Goal: Obtain resource: Download file/media

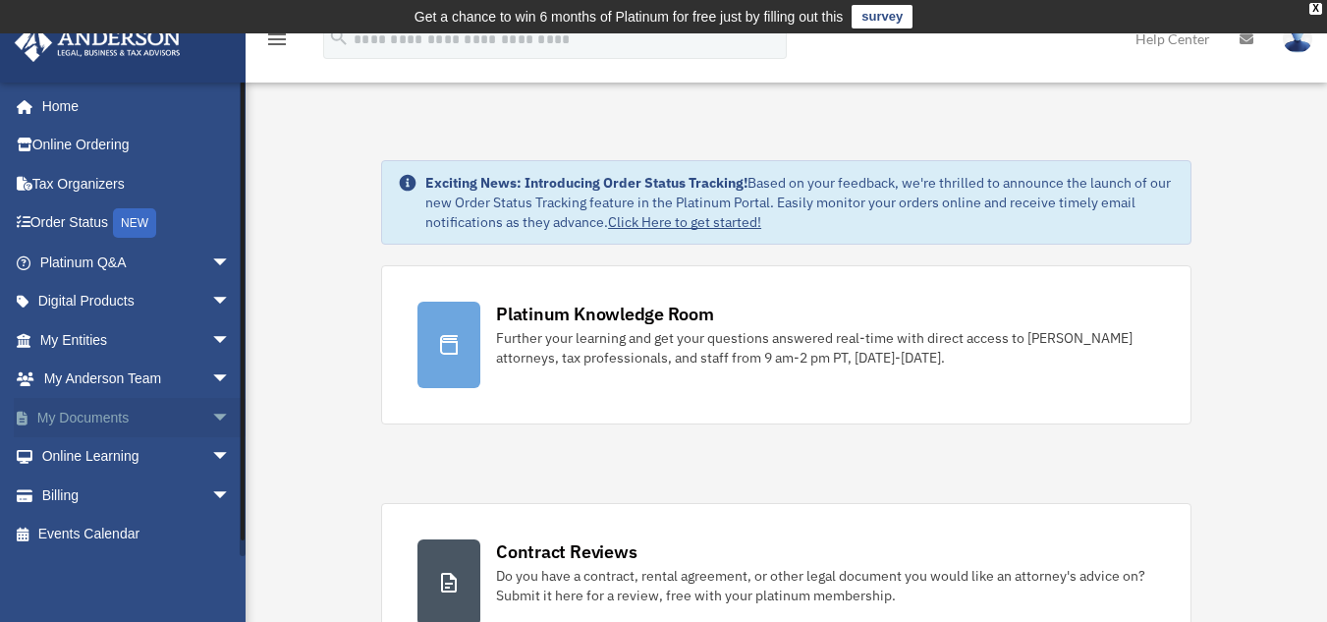
click at [211, 414] on span "arrow_drop_down" at bounding box center [230, 418] width 39 height 40
click at [103, 459] on link "Box" at bounding box center [143, 456] width 233 height 39
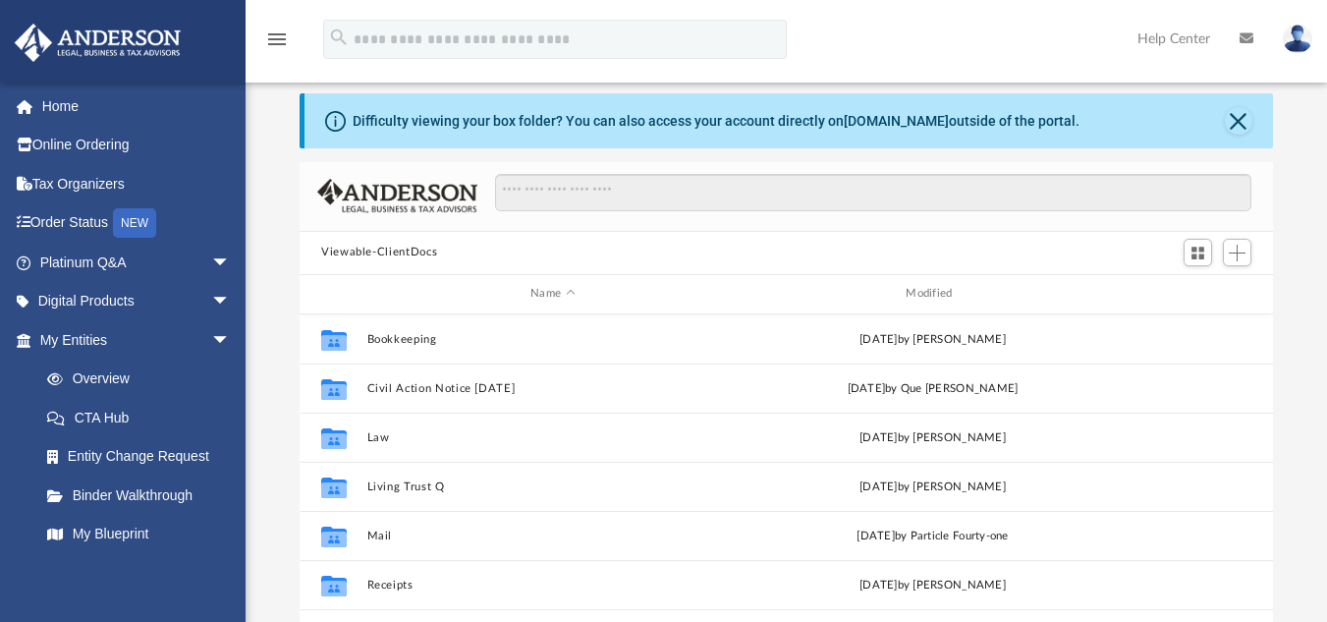
scroll to position [109, 0]
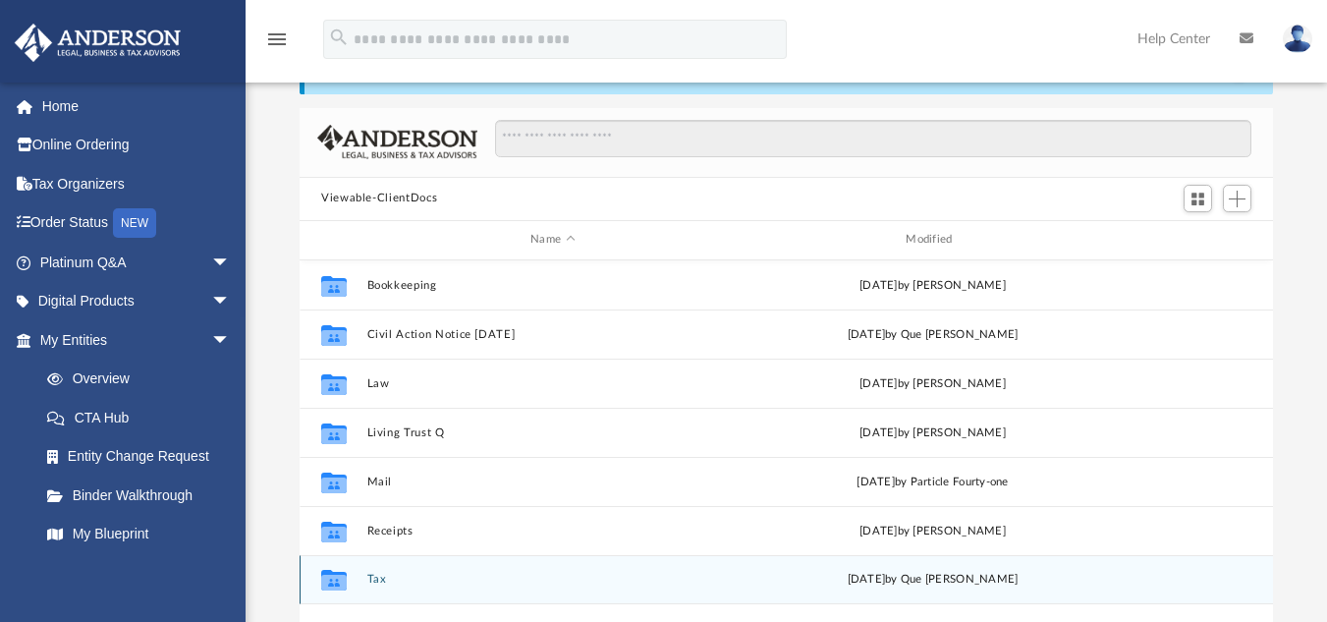
click at [371, 577] on button "Tax" at bounding box center [552, 578] width 371 height 13
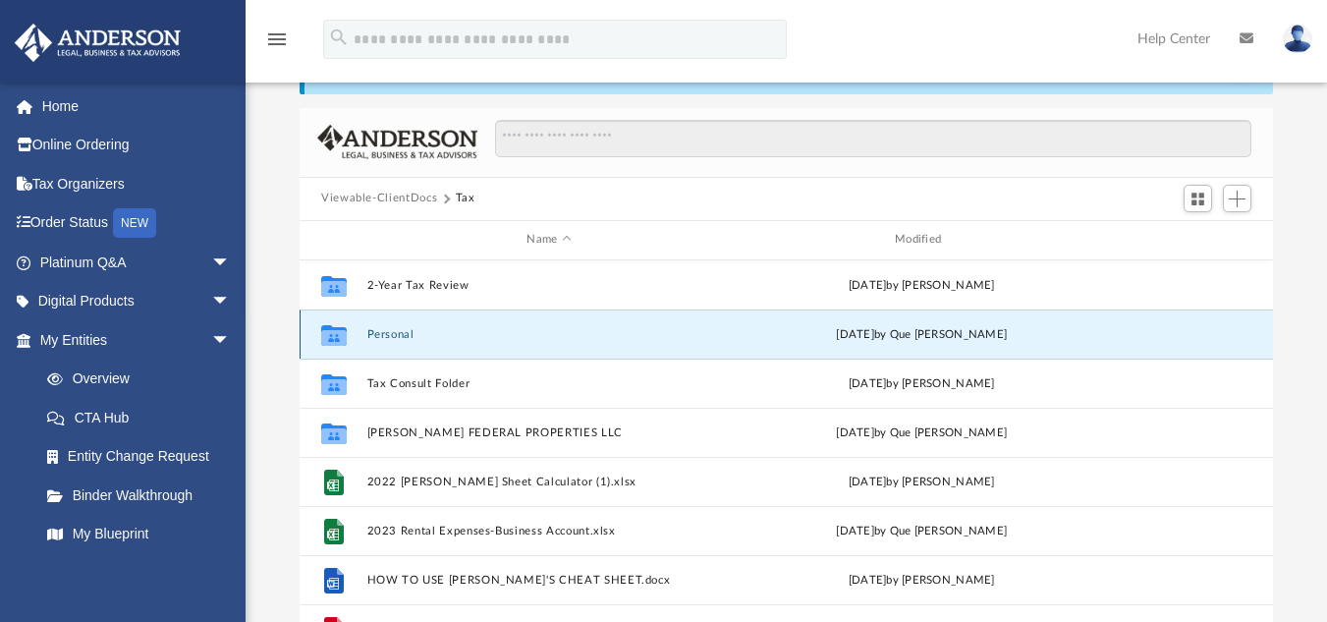
click at [408, 338] on button "Personal" at bounding box center [549, 333] width 364 height 13
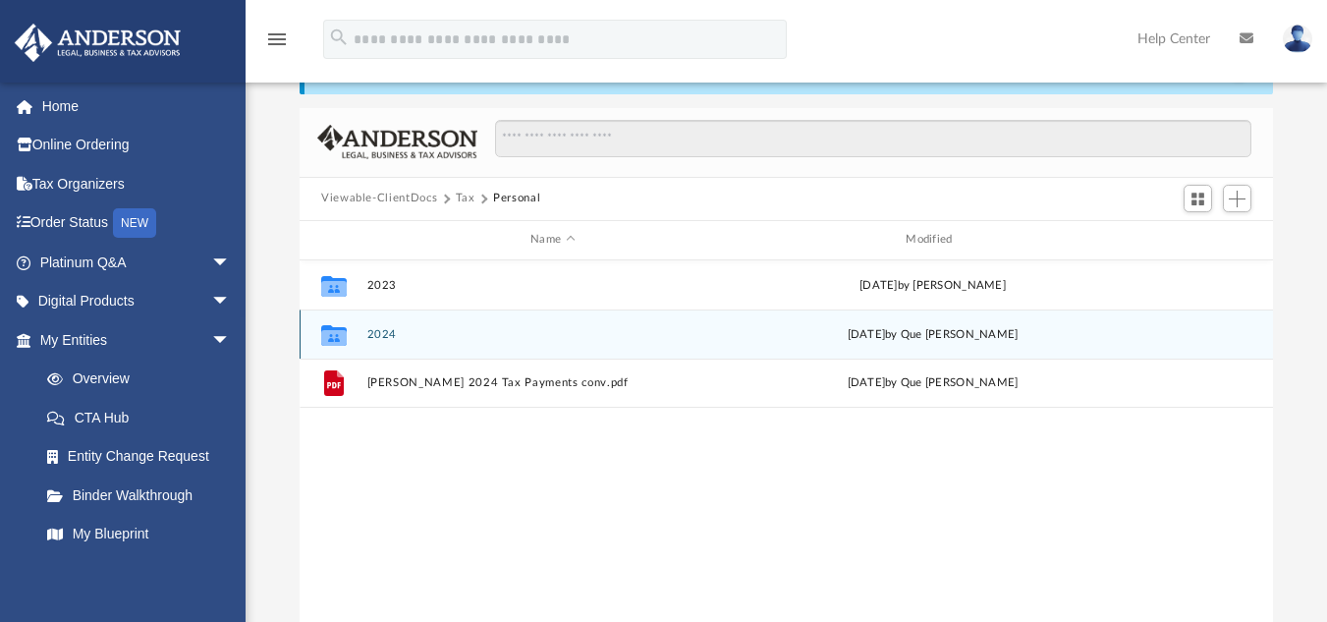
click at [408, 338] on button "2024" at bounding box center [552, 333] width 371 height 13
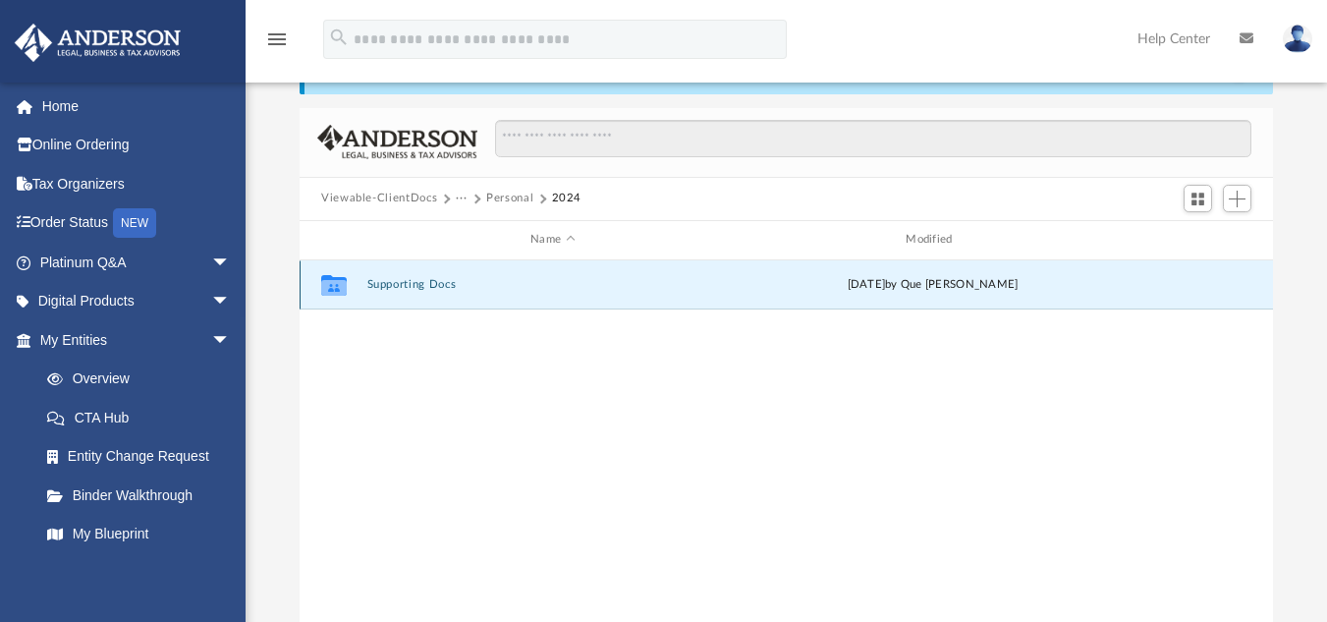
click at [418, 288] on button "Supporting Docs" at bounding box center [552, 284] width 371 height 13
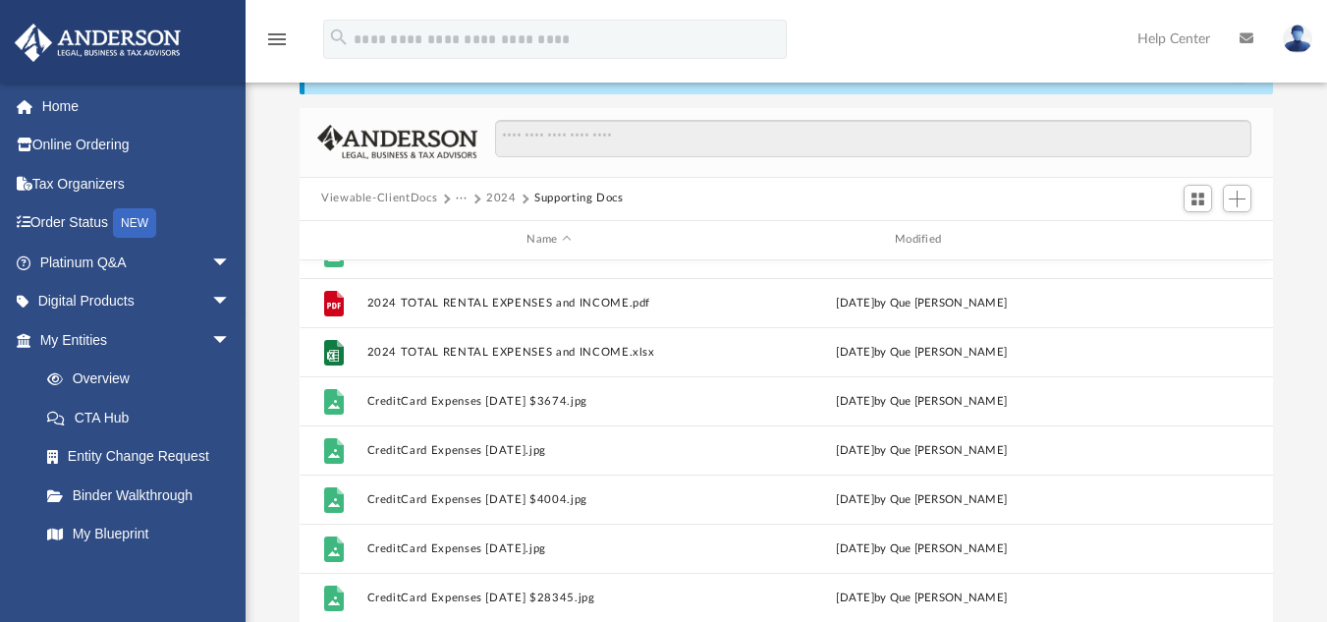
scroll to position [630, 0]
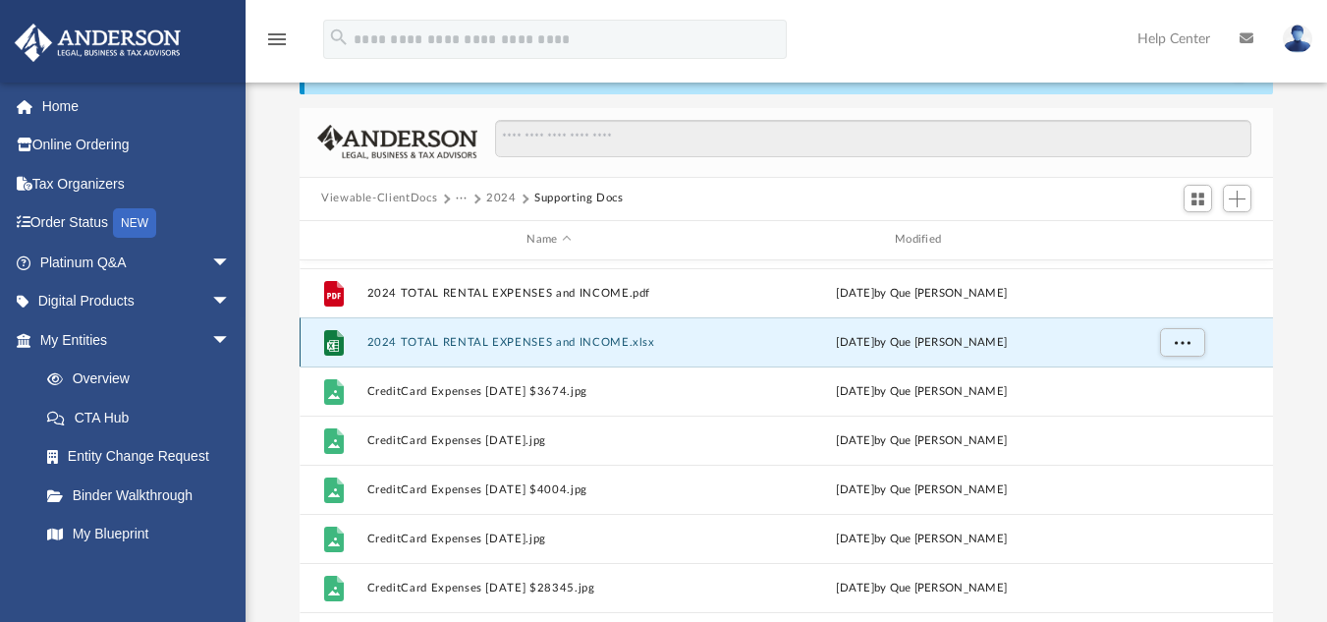
click at [401, 348] on button "2024 TOTAL RENTAL EXPENSES and INCOME.xlsx" at bounding box center [549, 341] width 364 height 13
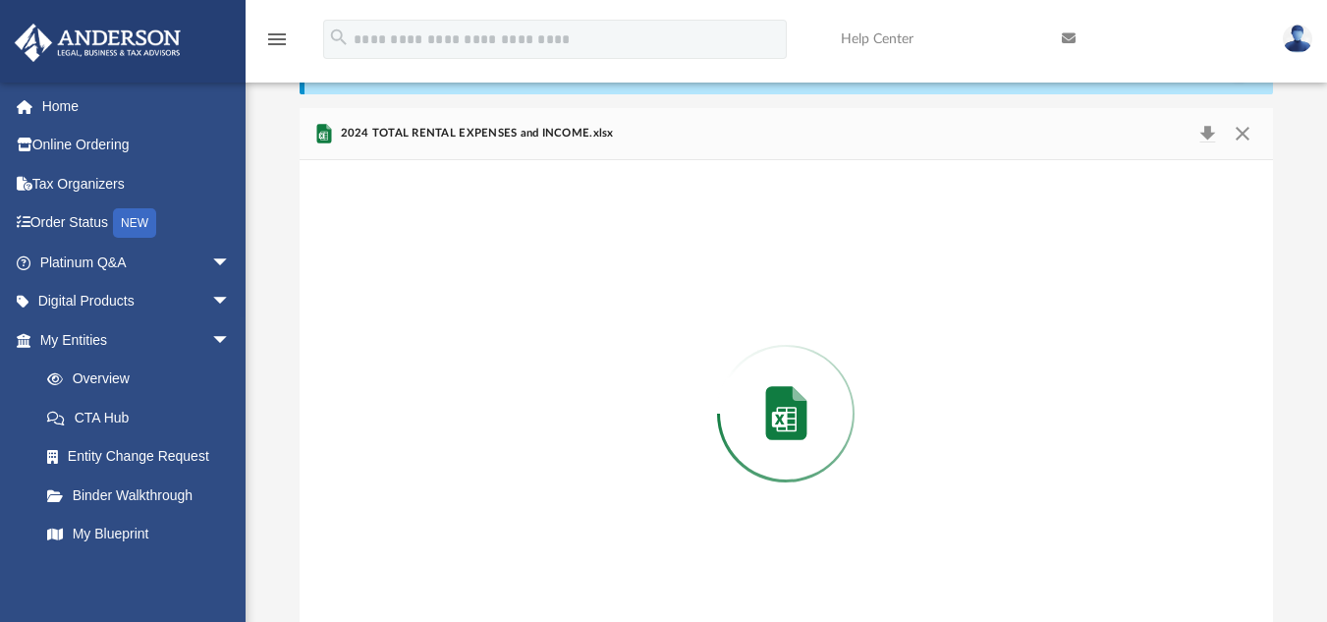
scroll to position [154, 0]
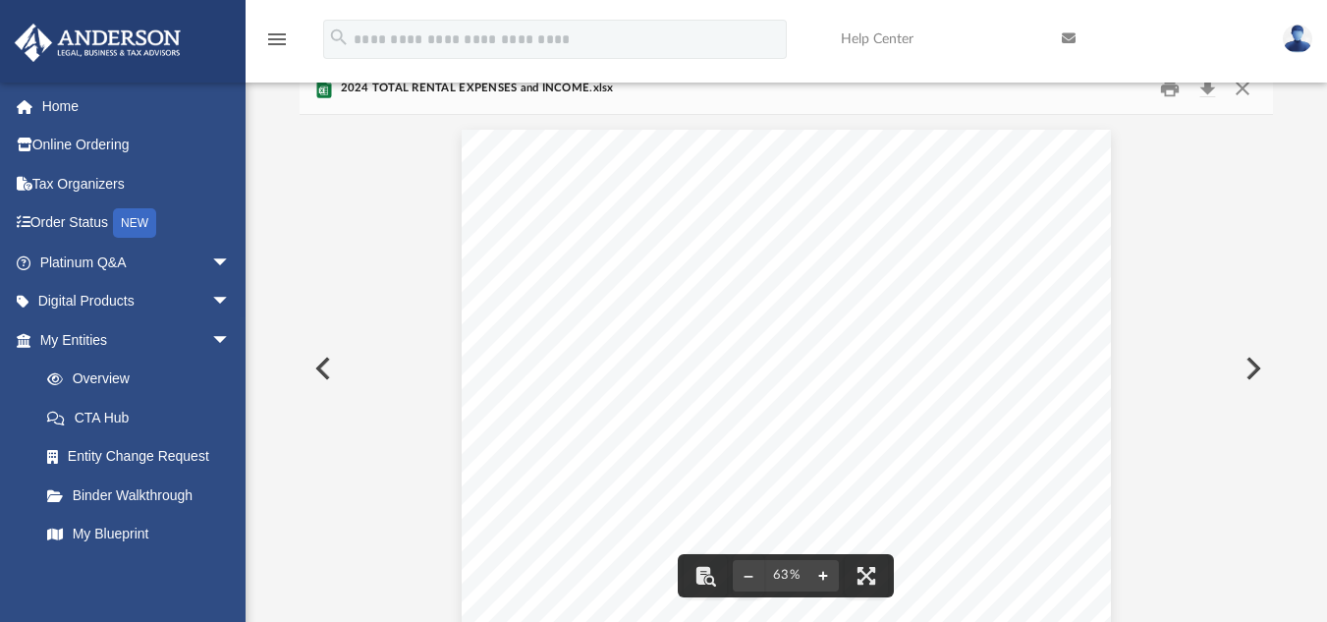
click at [817, 578] on button "File preview" at bounding box center [822, 575] width 31 height 43
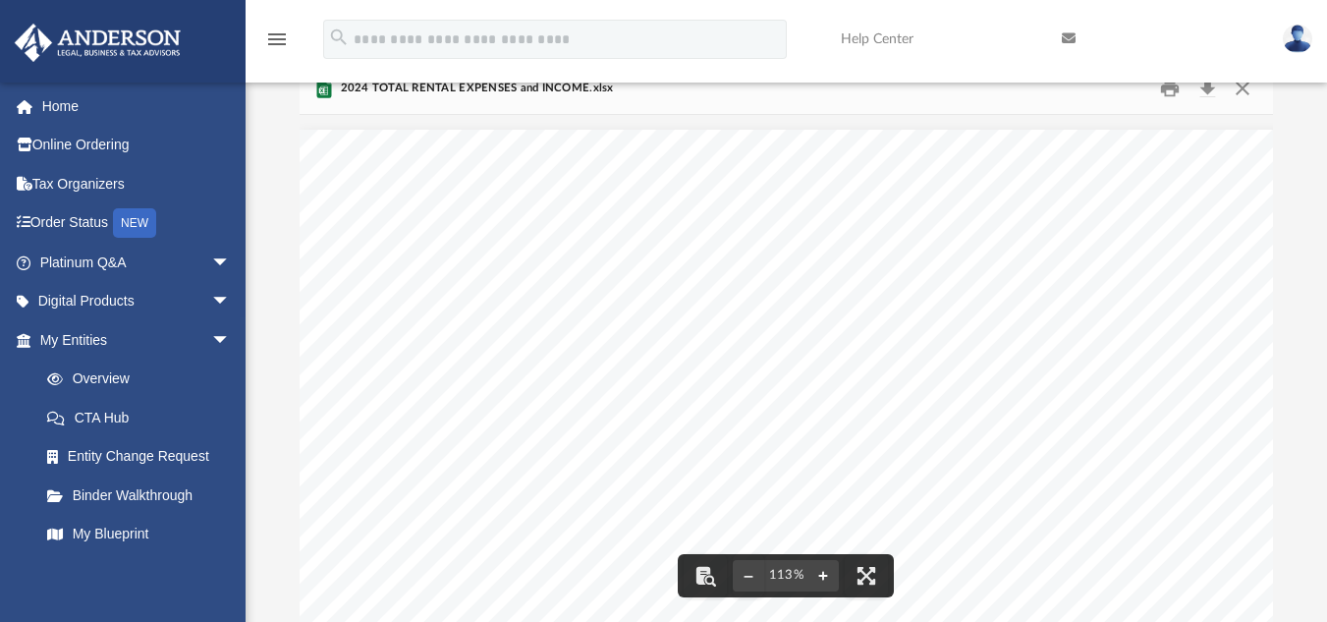
click at [817, 578] on button "File preview" at bounding box center [822, 575] width 31 height 43
click at [822, 578] on button "File preview" at bounding box center [822, 575] width 31 height 43
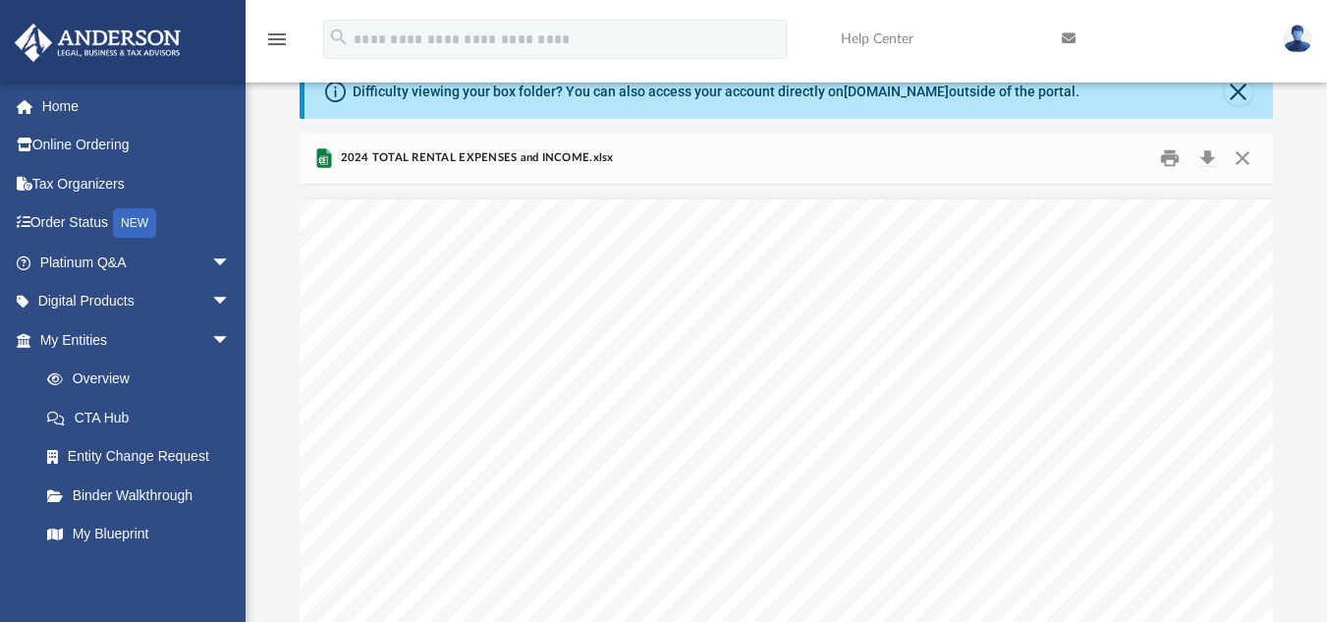
scroll to position [79, 0]
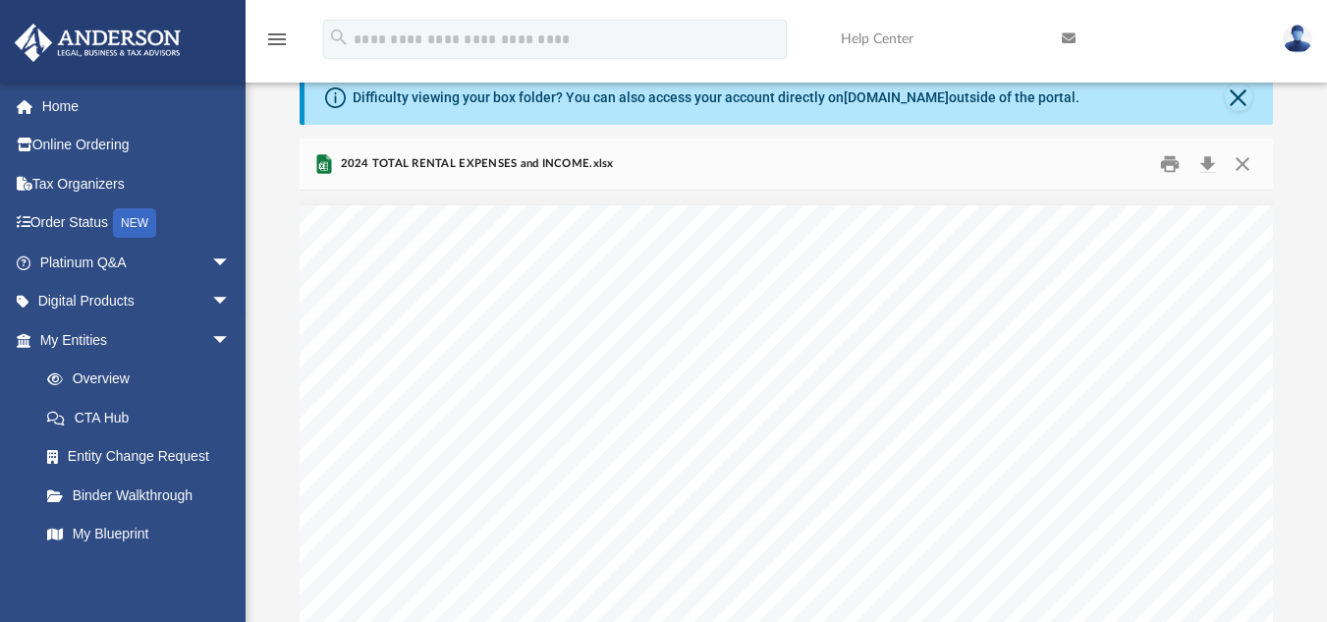
click at [324, 167] on icon "Preview" at bounding box center [323, 166] width 9 height 9
click at [1243, 161] on button "Close" at bounding box center [1242, 163] width 35 height 30
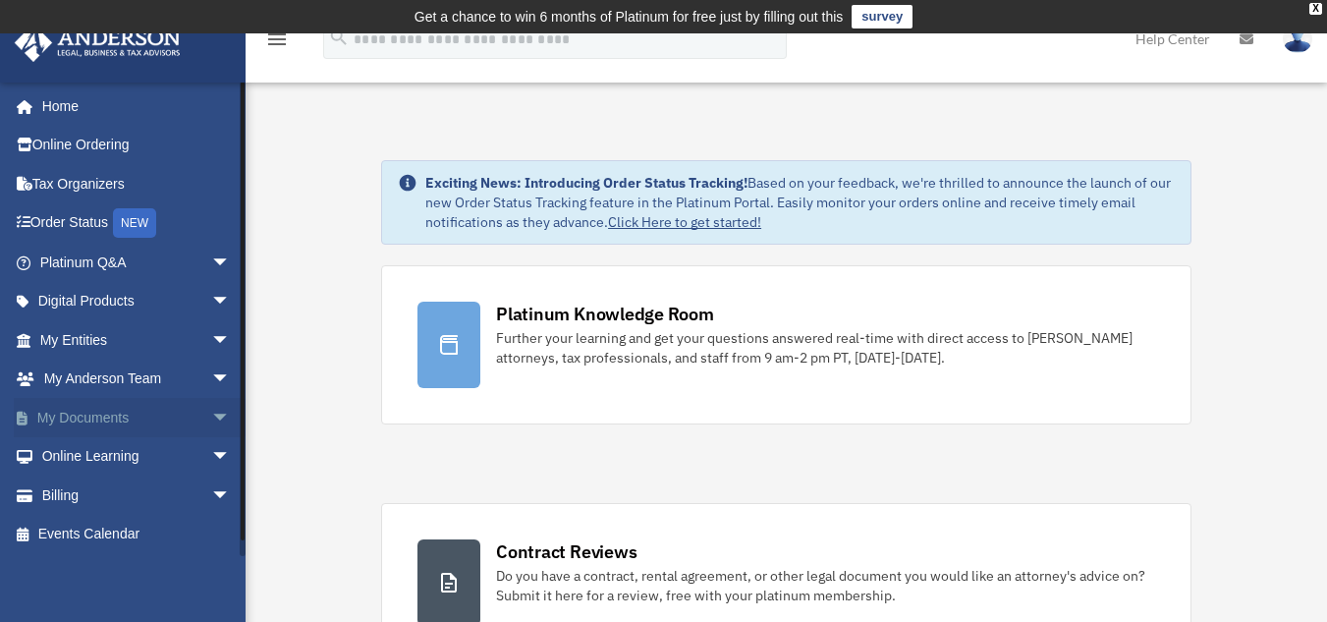
click at [127, 420] on link "My Documents arrow_drop_down" at bounding box center [137, 417] width 246 height 39
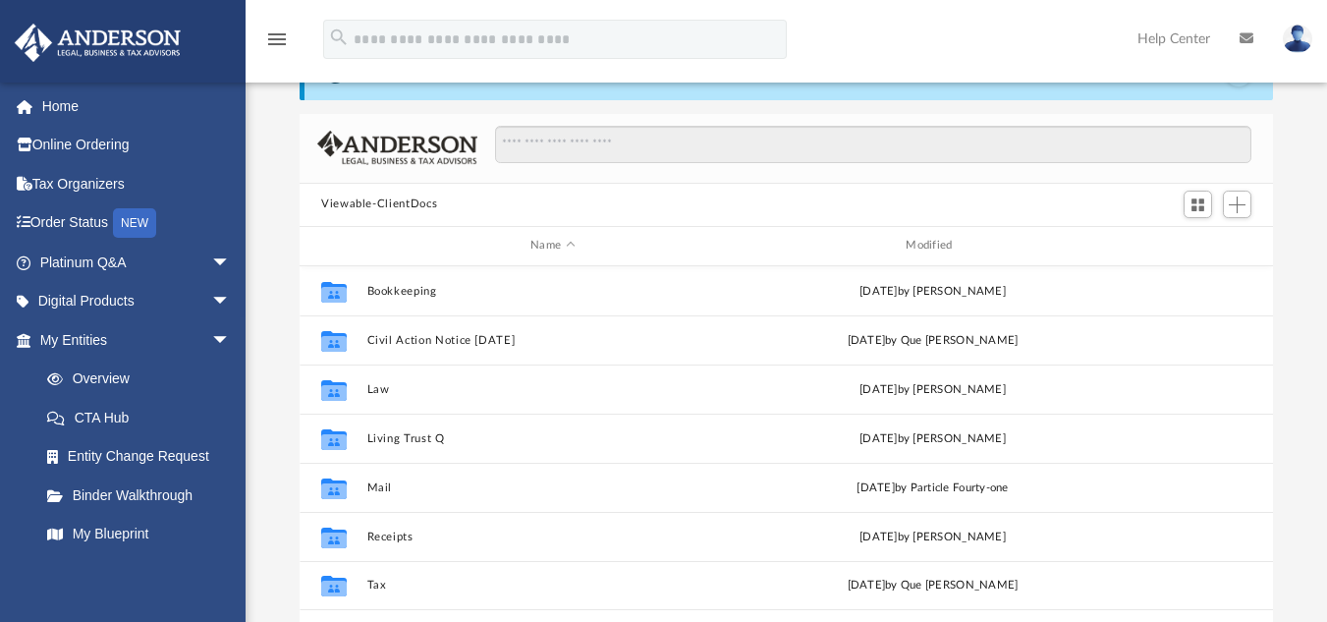
scroll to position [107, 0]
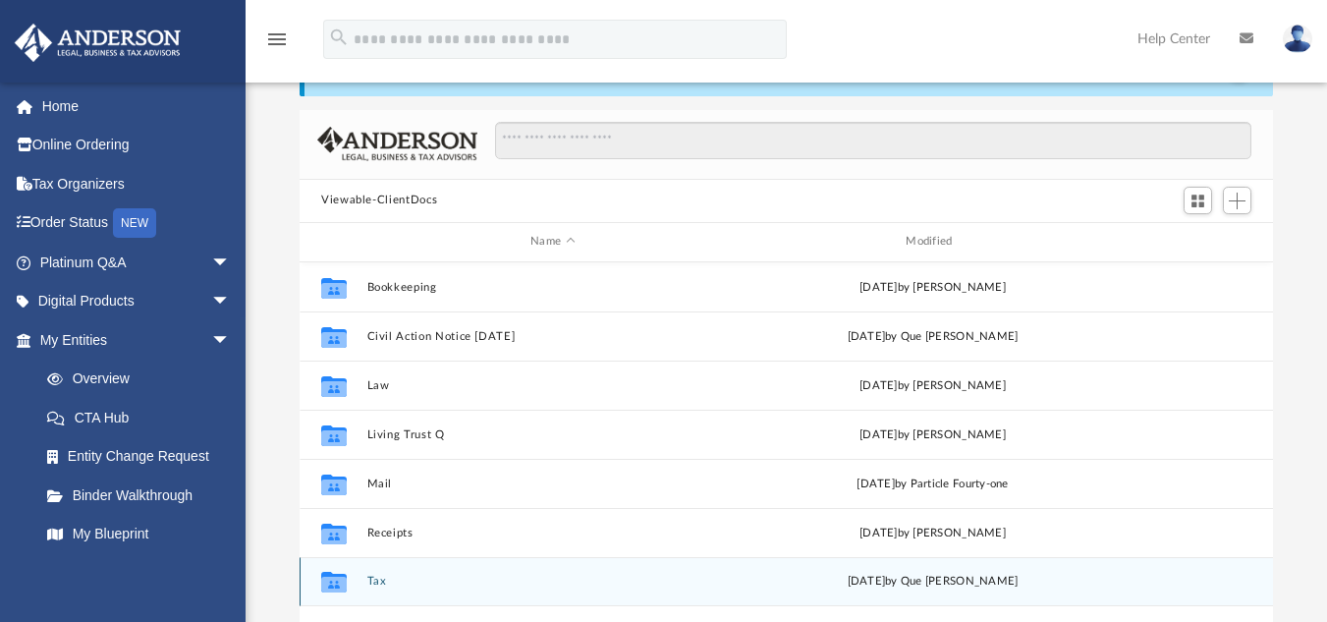
click at [392, 580] on button "Tax" at bounding box center [552, 580] width 371 height 13
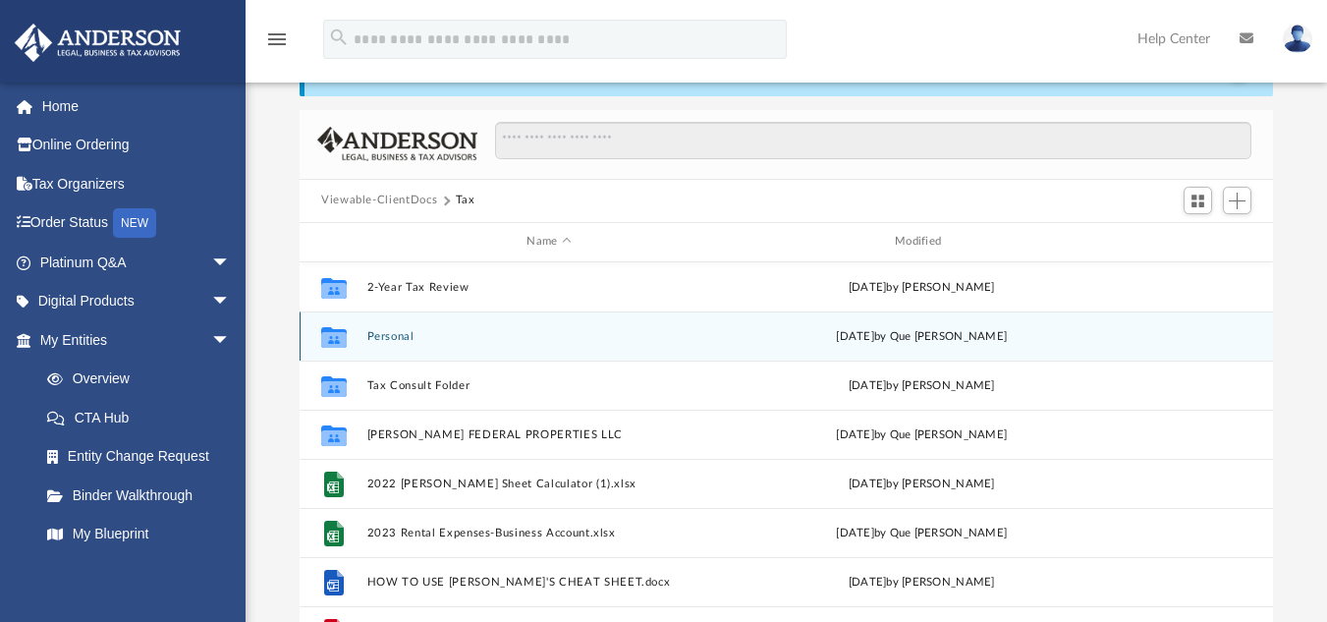
click at [396, 341] on button "Personal" at bounding box center [549, 335] width 364 height 13
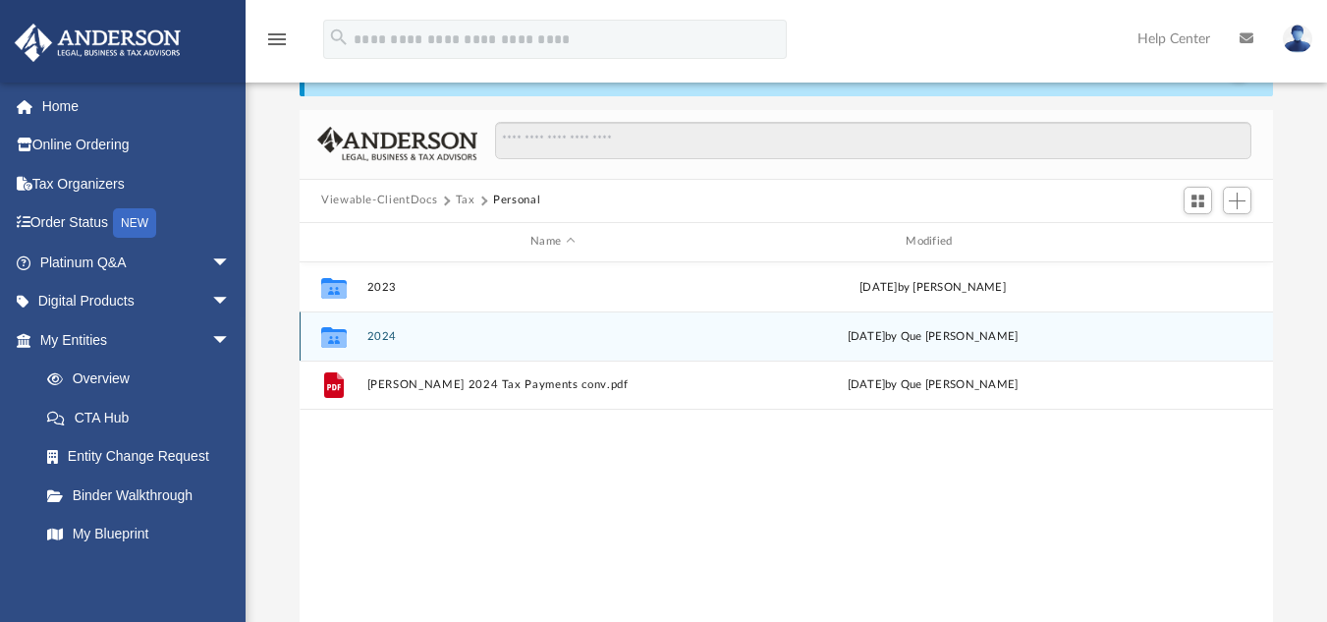
click at [396, 341] on button "2024" at bounding box center [552, 335] width 371 height 13
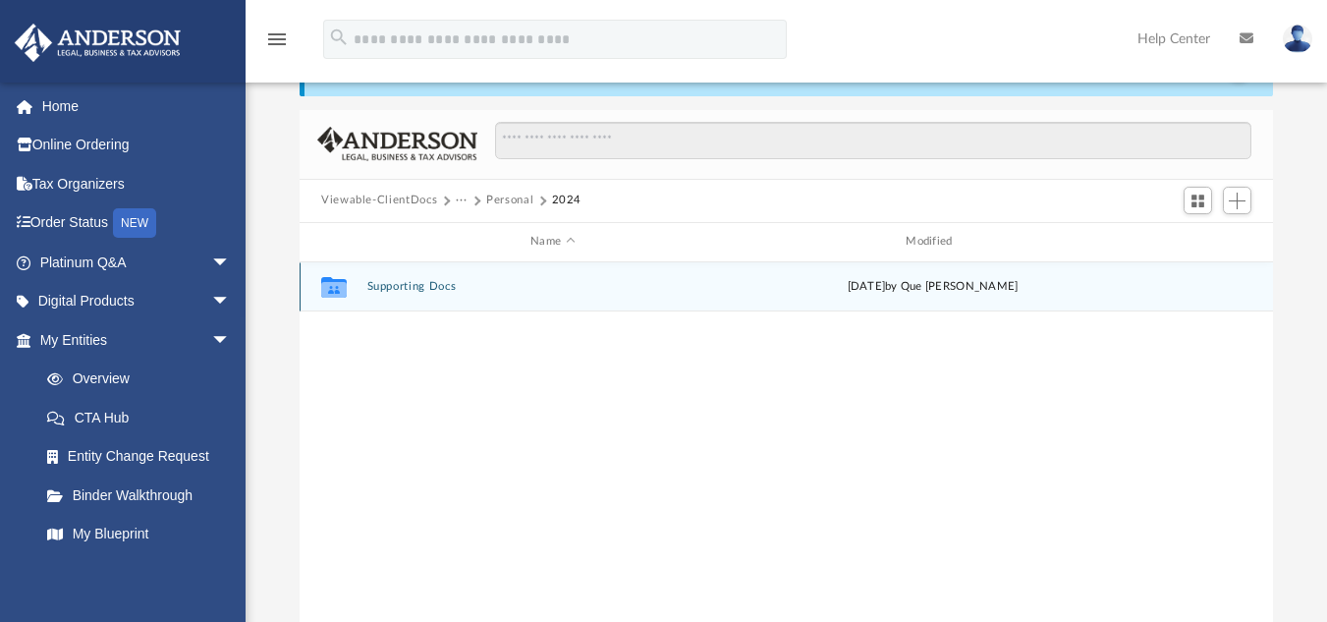
click at [397, 282] on button "Supporting Docs" at bounding box center [552, 286] width 371 height 13
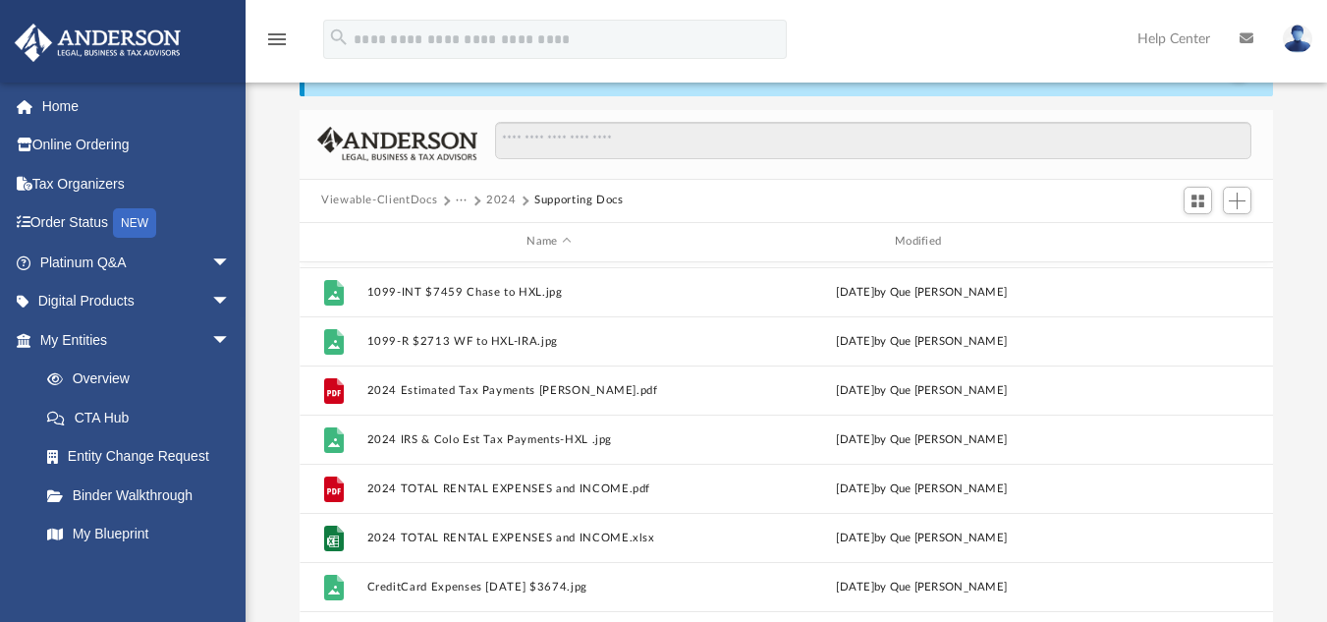
scroll to position [441, 0]
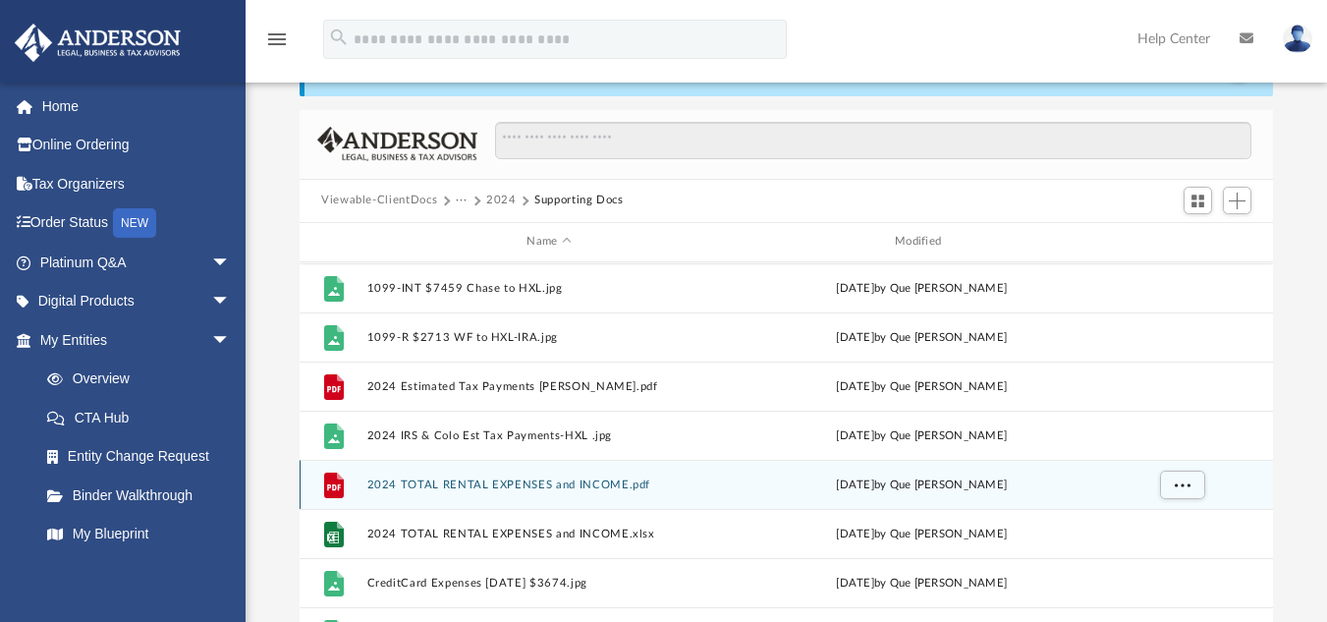
click at [426, 487] on button "2024 TOTAL RENTAL EXPENSES and INCOME.pdf" at bounding box center [549, 483] width 364 height 13
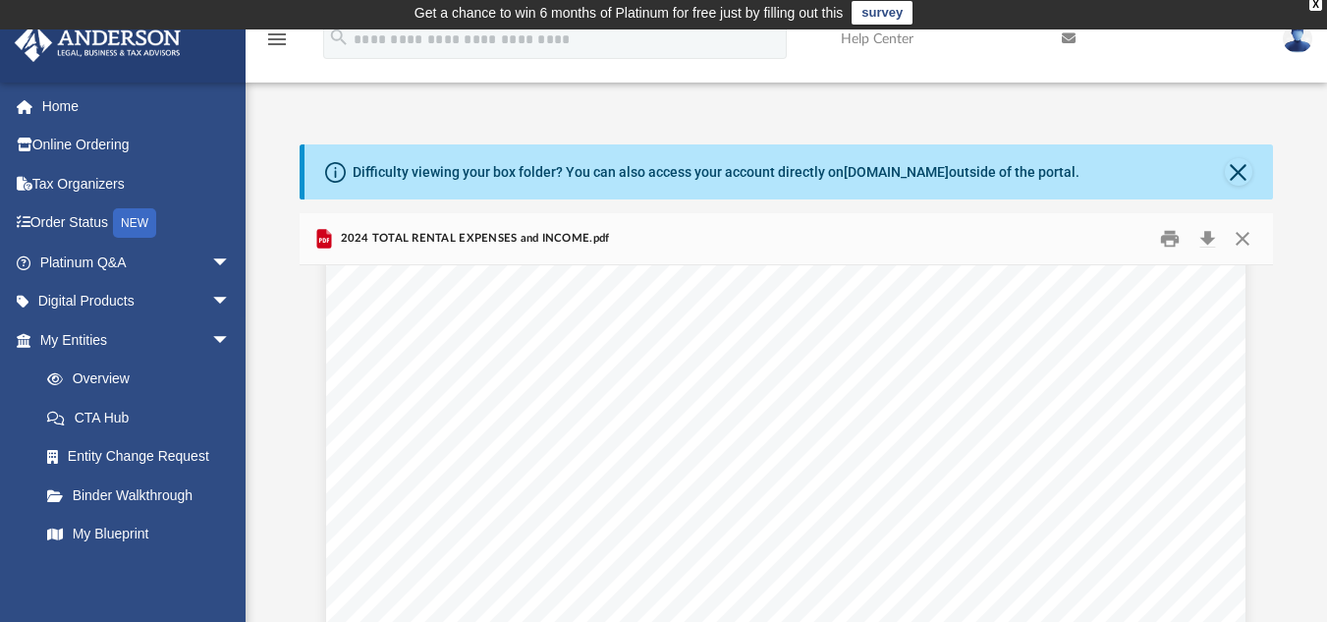
scroll to position [0, 0]
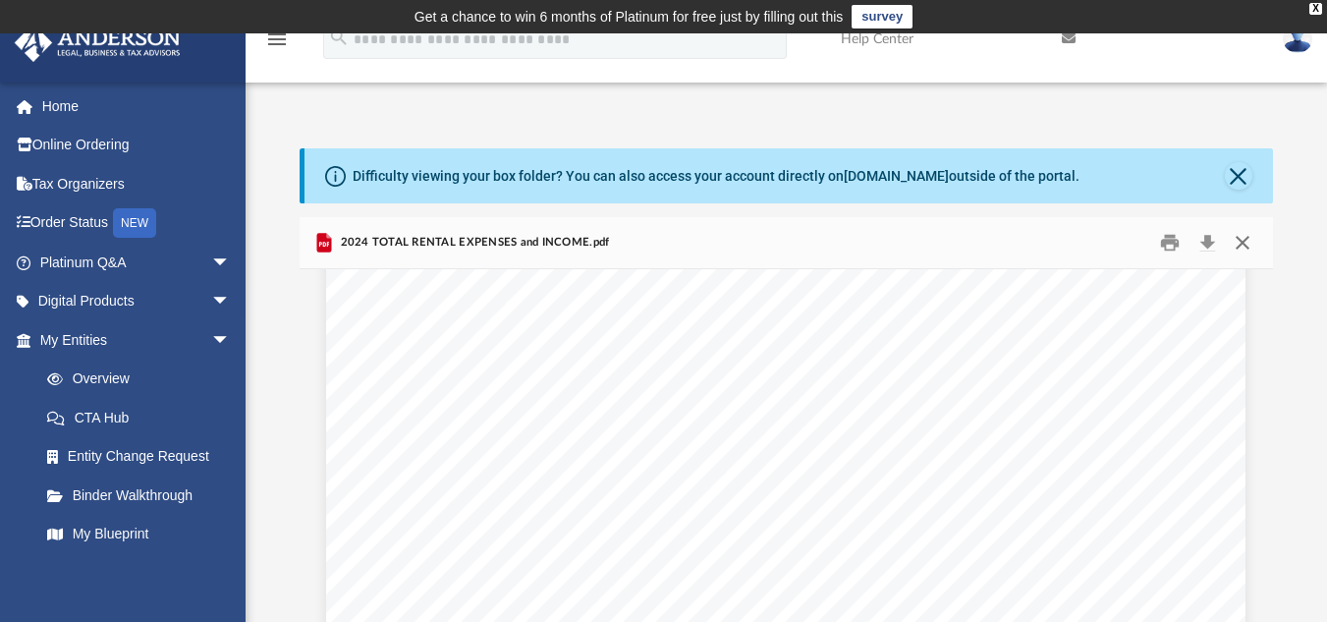
click at [1241, 244] on button "Close" at bounding box center [1242, 242] width 35 height 30
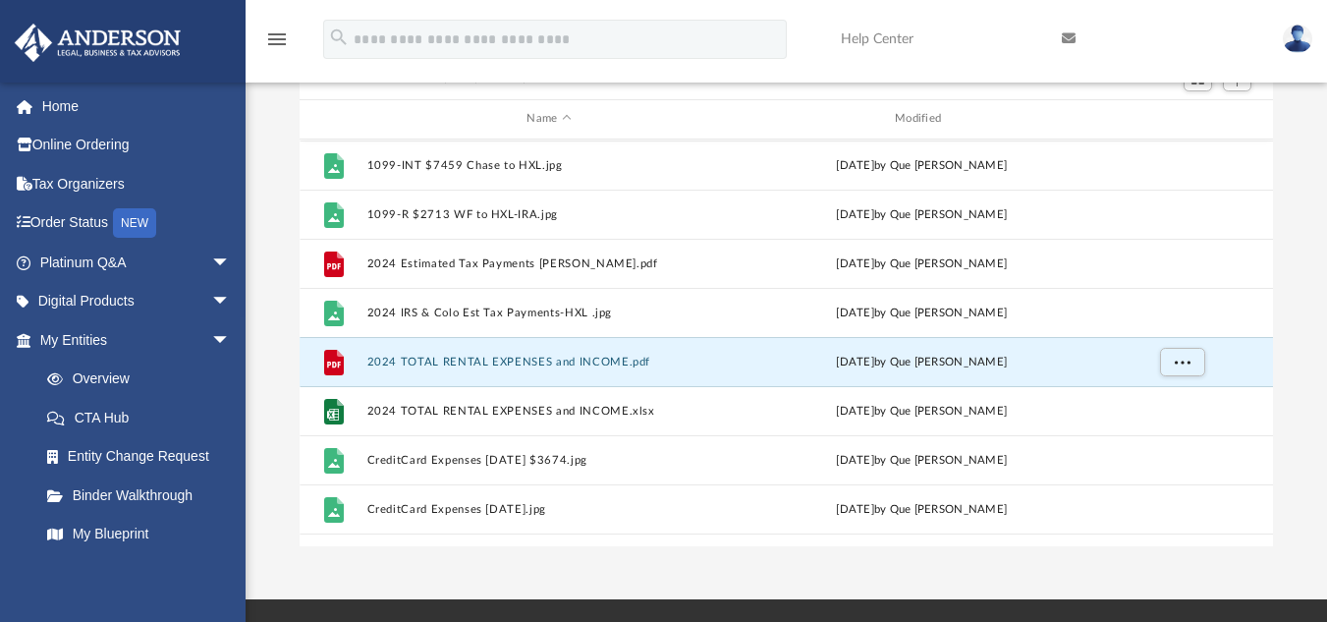
scroll to position [226, 0]
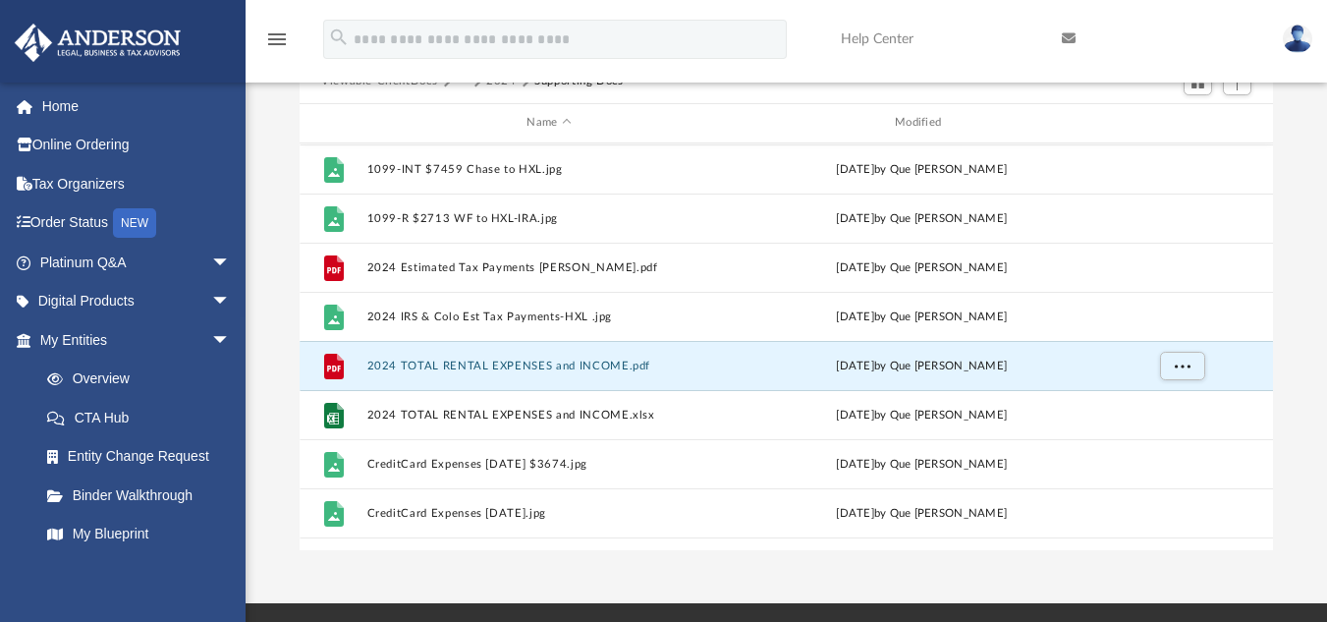
click at [1308, 237] on div "Difficulty viewing your box folder? You can also access your account directly o…" at bounding box center [785, 235] width 1081 height 627
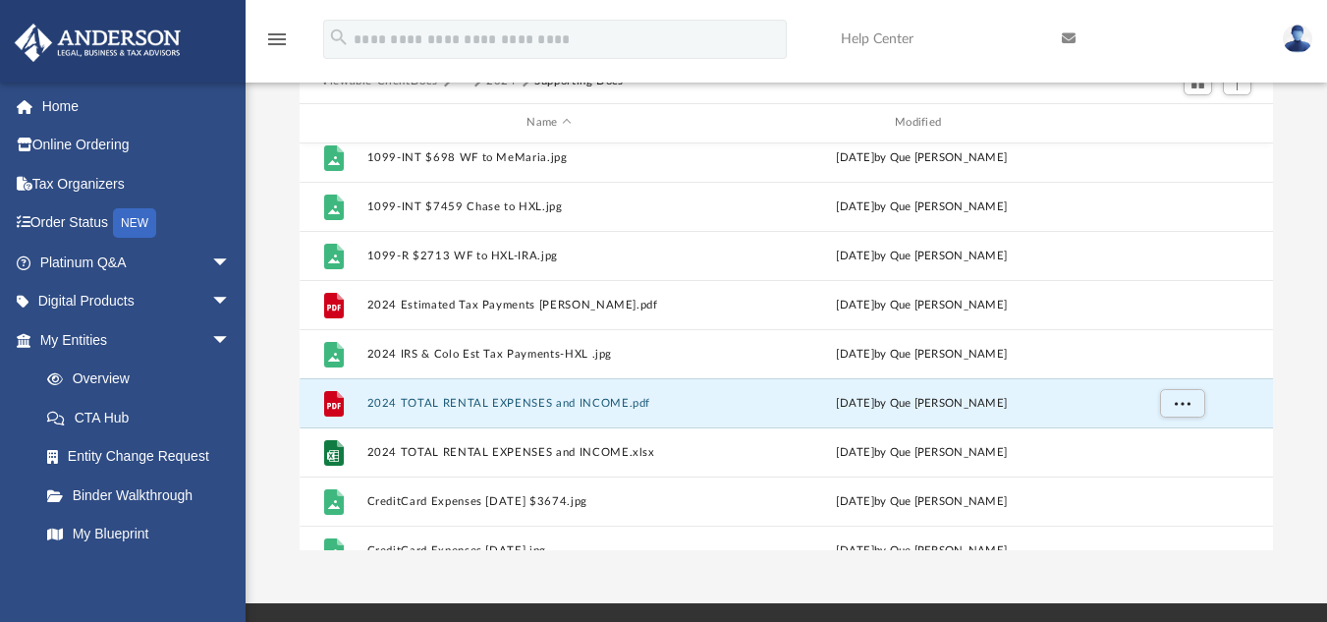
scroll to position [402, 0]
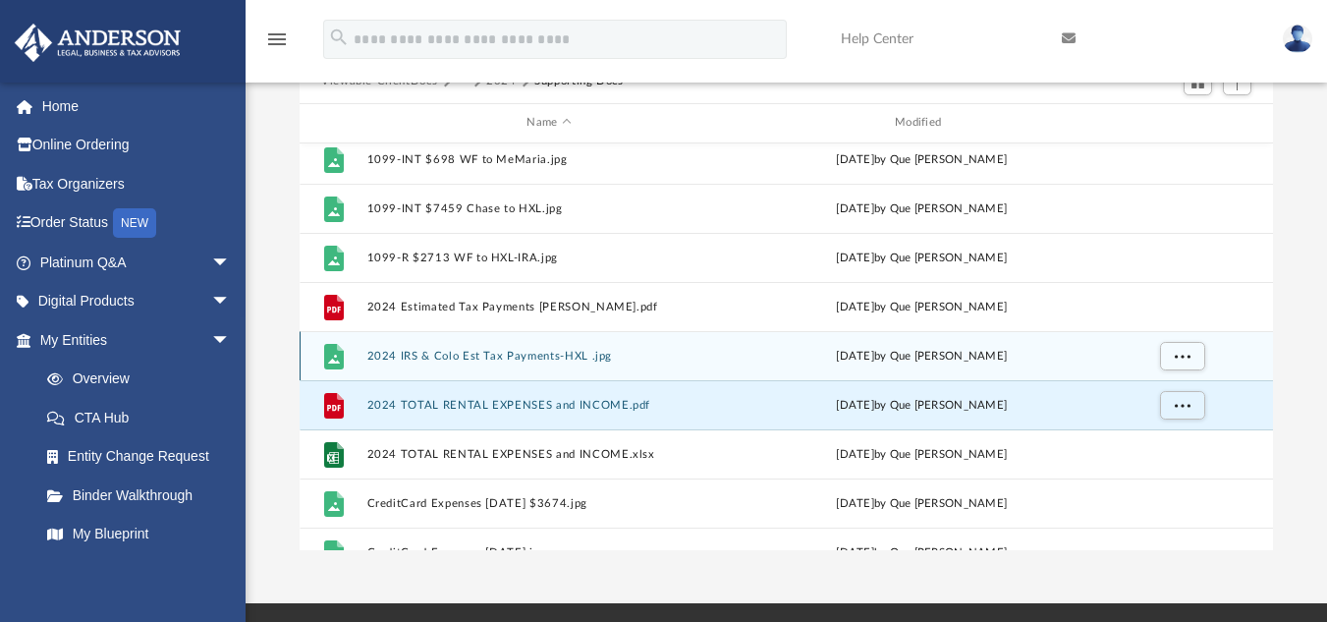
click at [527, 357] on button "2024 IRS & Colo Est Tax Payments-HXL .jpg" at bounding box center [549, 355] width 364 height 13
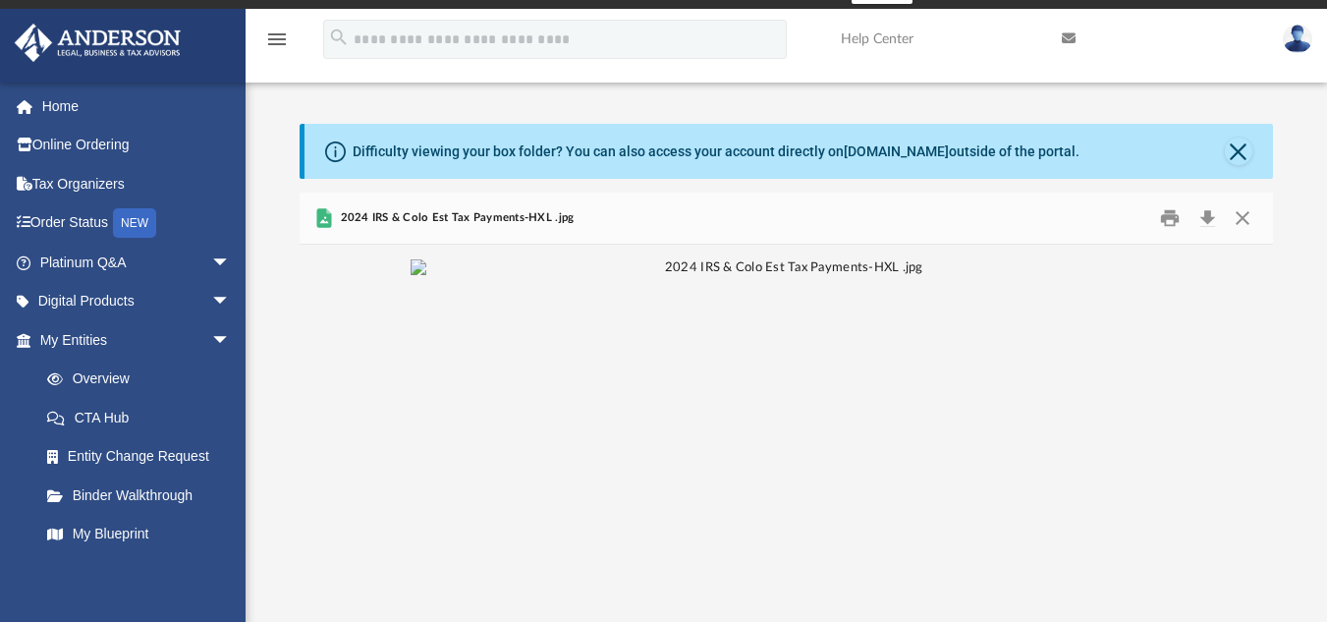
scroll to position [17, 0]
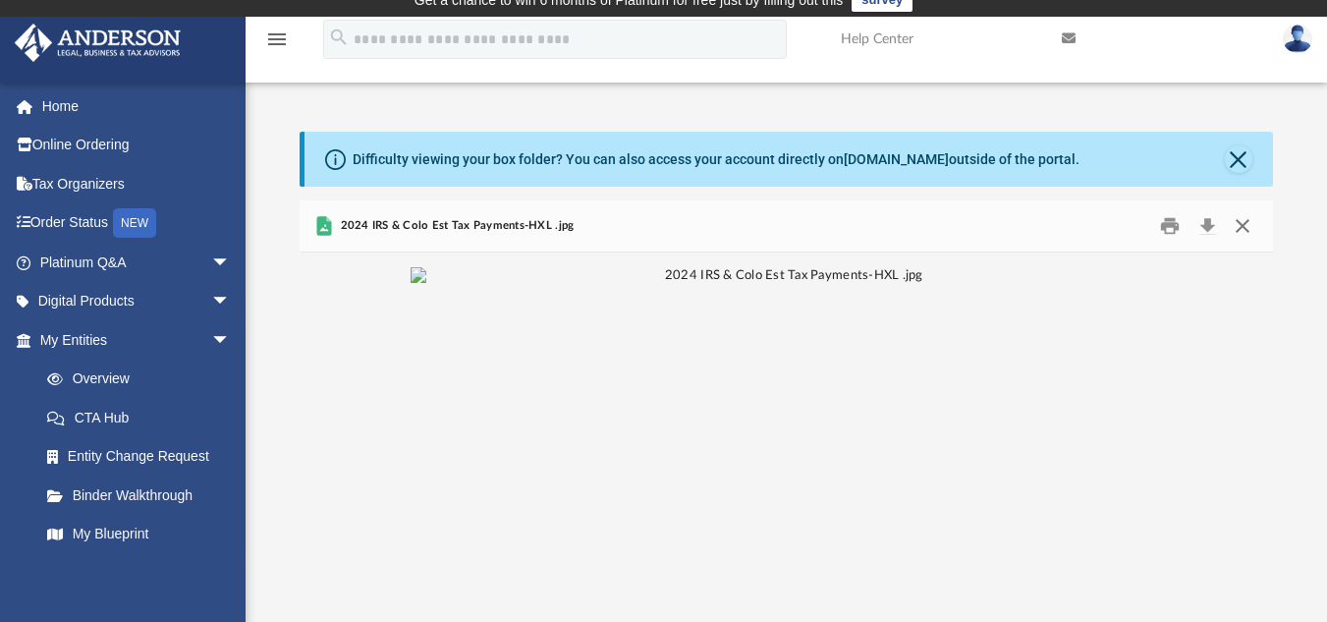
click at [1242, 214] on button "Close" at bounding box center [1242, 225] width 35 height 30
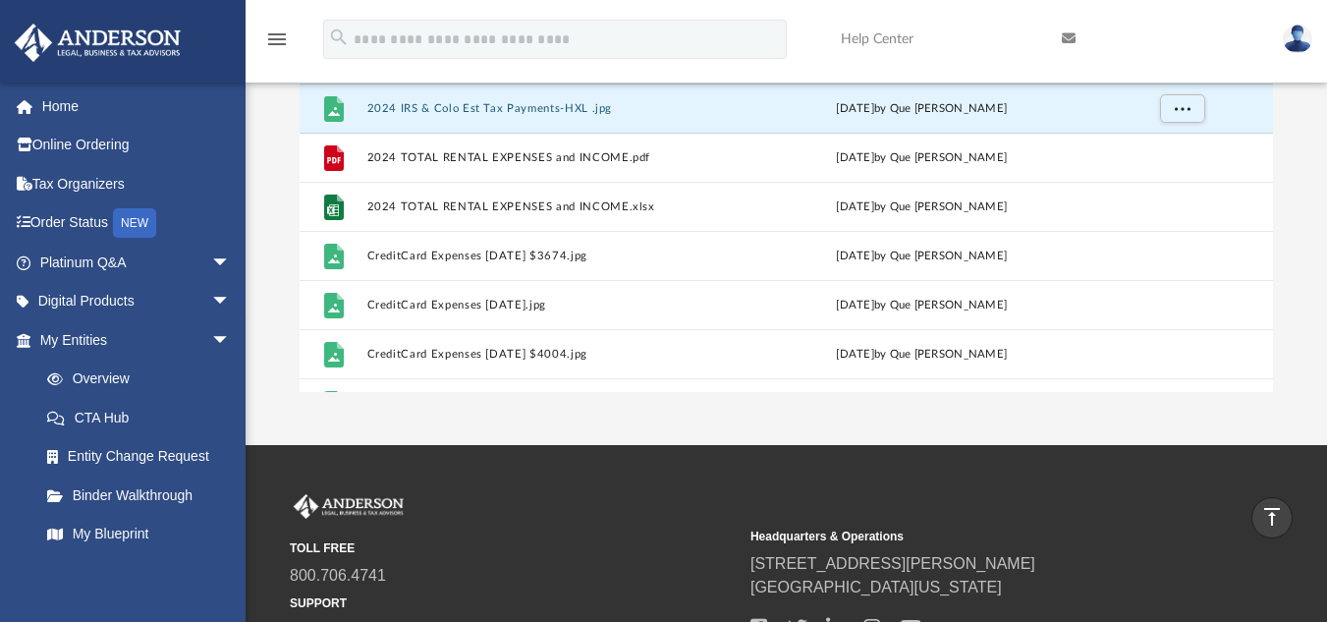
scroll to position [486, 0]
